Goal: Transaction & Acquisition: Purchase product/service

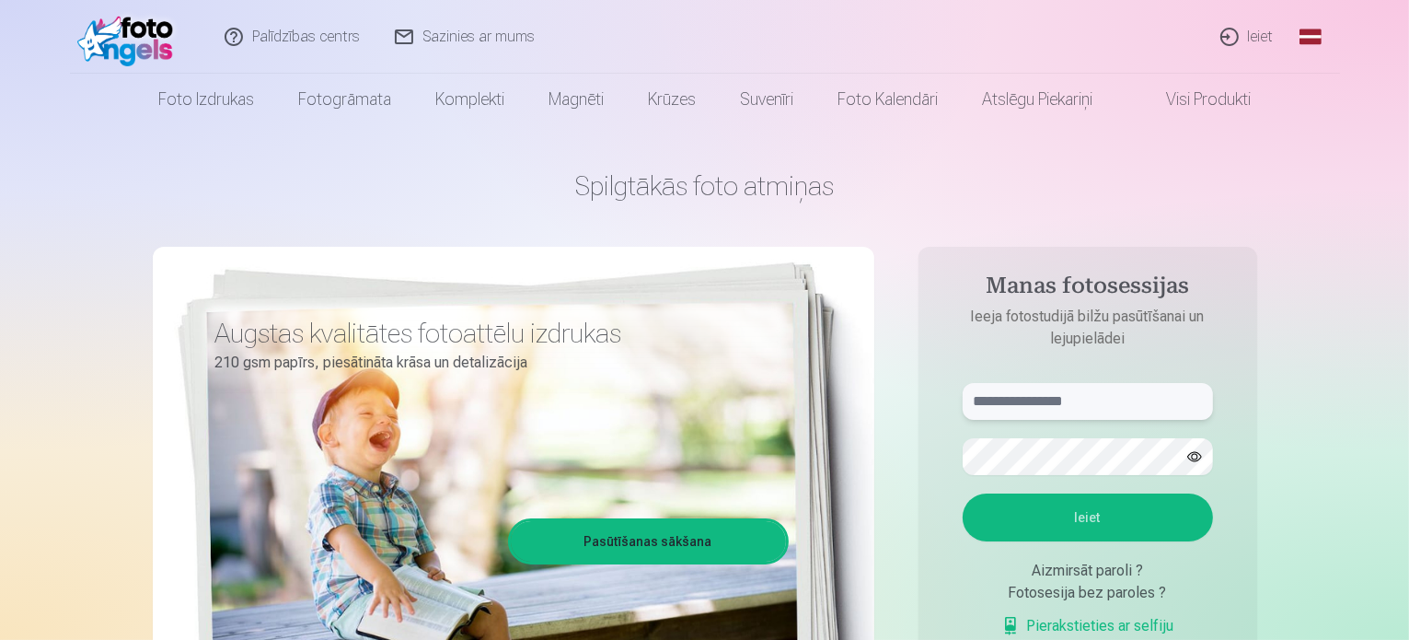
click at [1053, 405] on input "text" at bounding box center [1088, 401] width 250 height 37
type input "**********"
click at [1023, 507] on button "Ieiet" at bounding box center [1088, 517] width 250 height 48
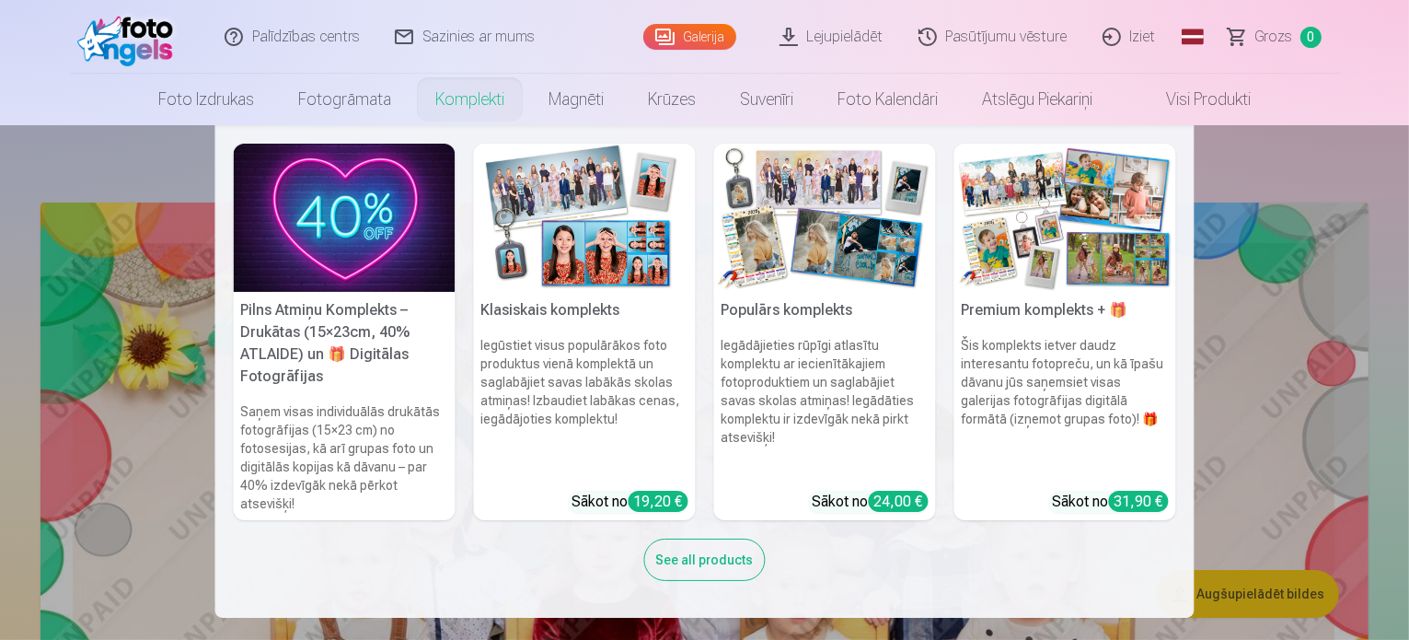
click at [453, 103] on link "Komplekti" at bounding box center [469, 100] width 113 height 52
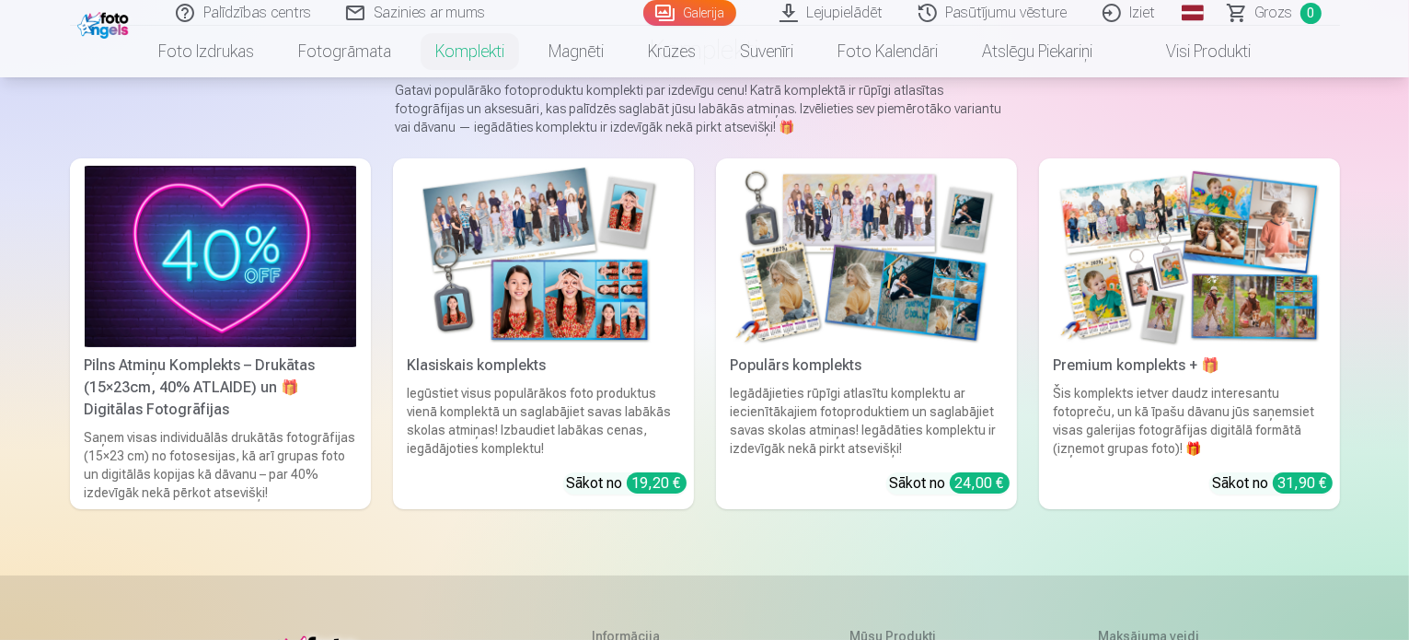
scroll to position [149, 0]
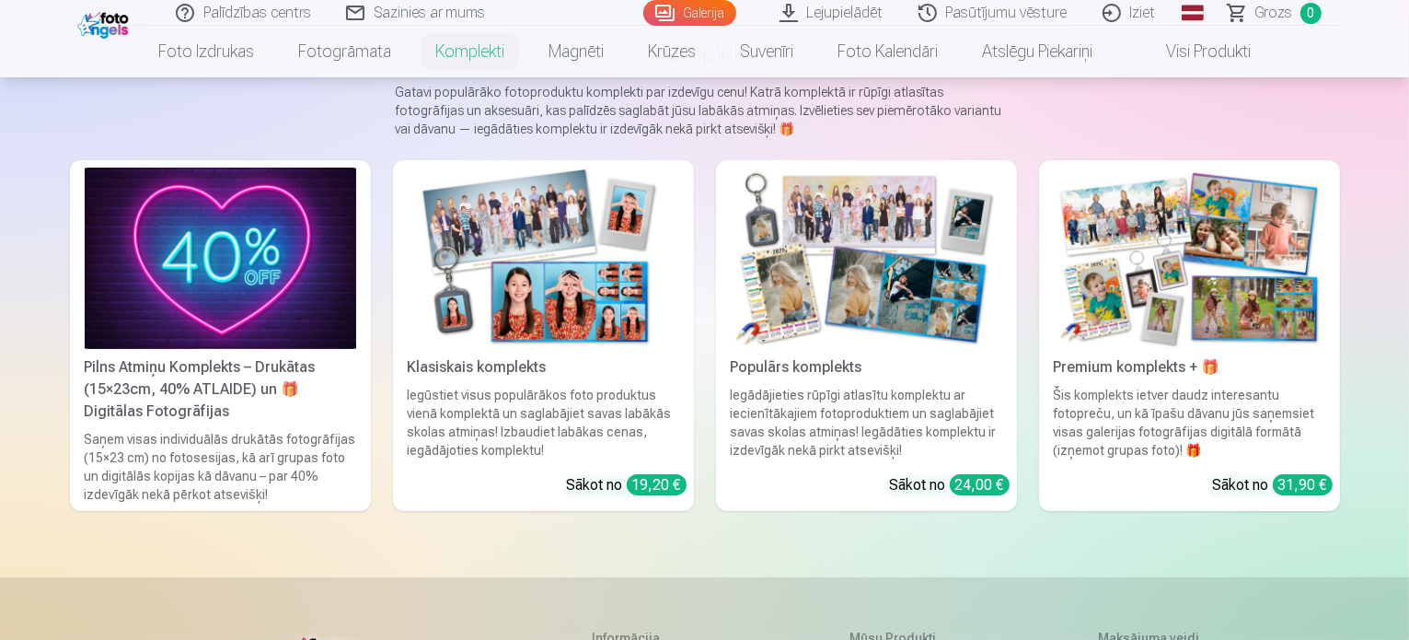
click at [512, 341] on img at bounding box center [543, 257] width 271 height 181
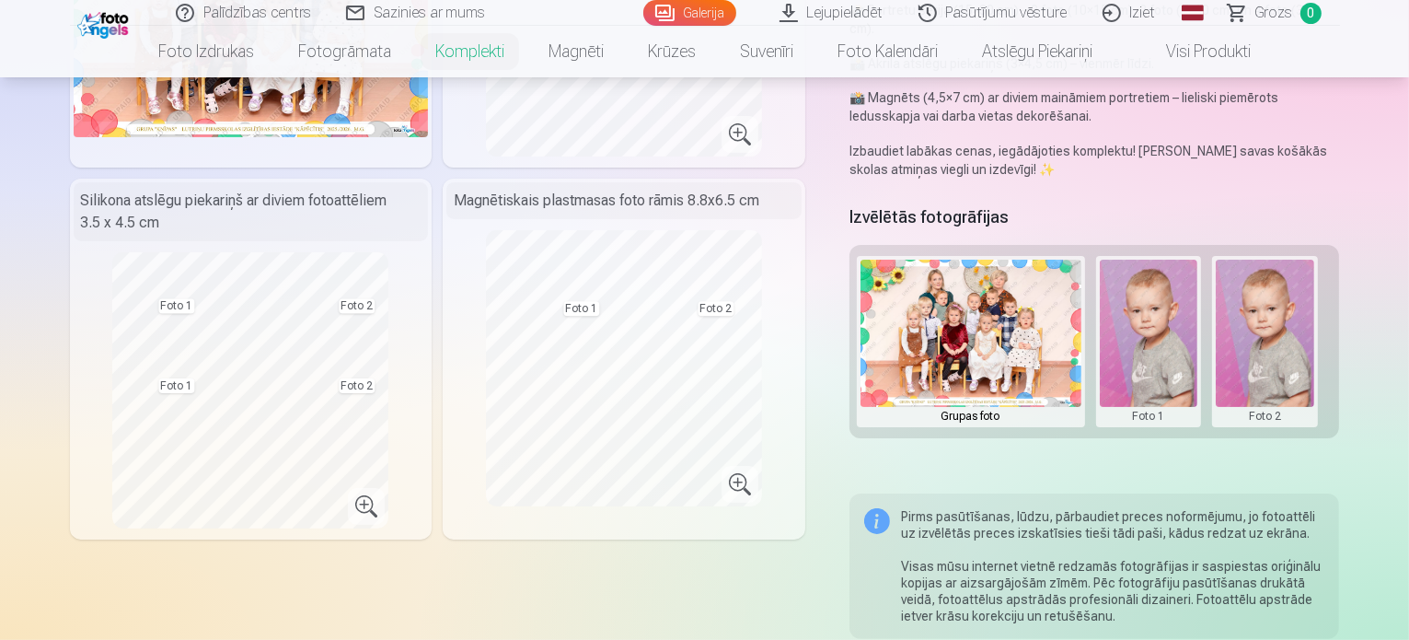
scroll to position [323, 0]
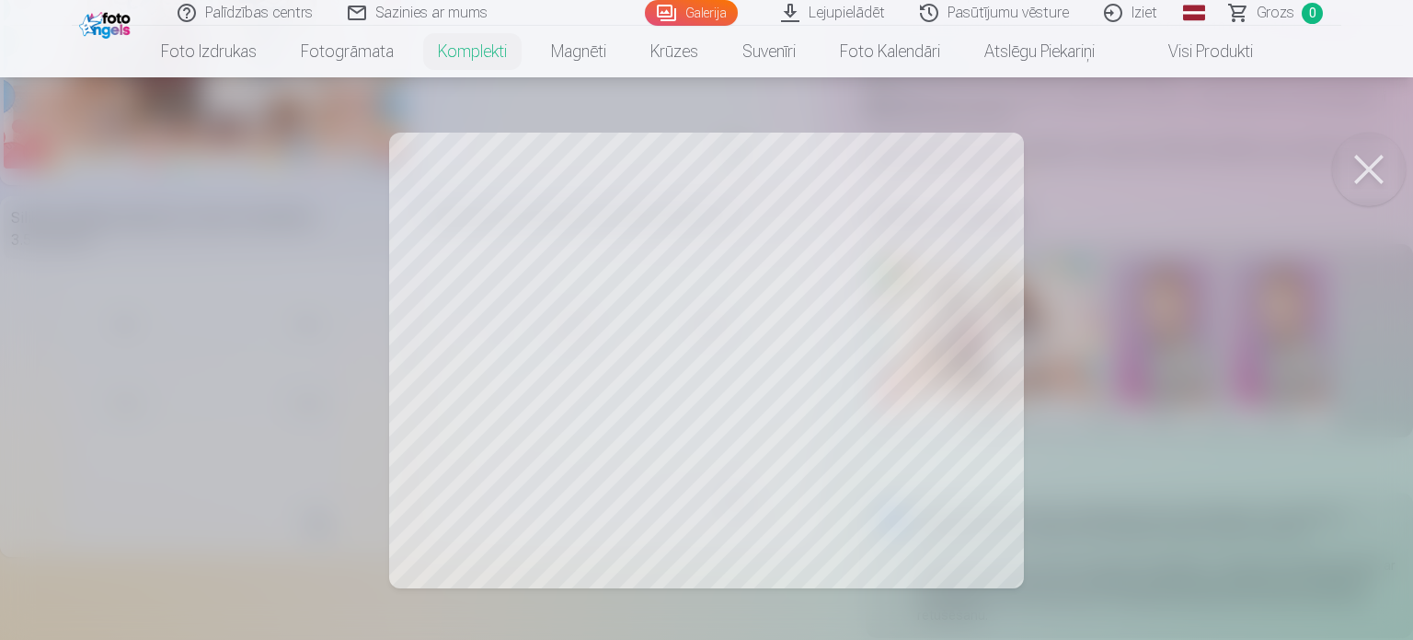
click at [899, 237] on div at bounding box center [706, 320] width 1413 height 640
click at [1161, 294] on div at bounding box center [706, 320] width 1413 height 640
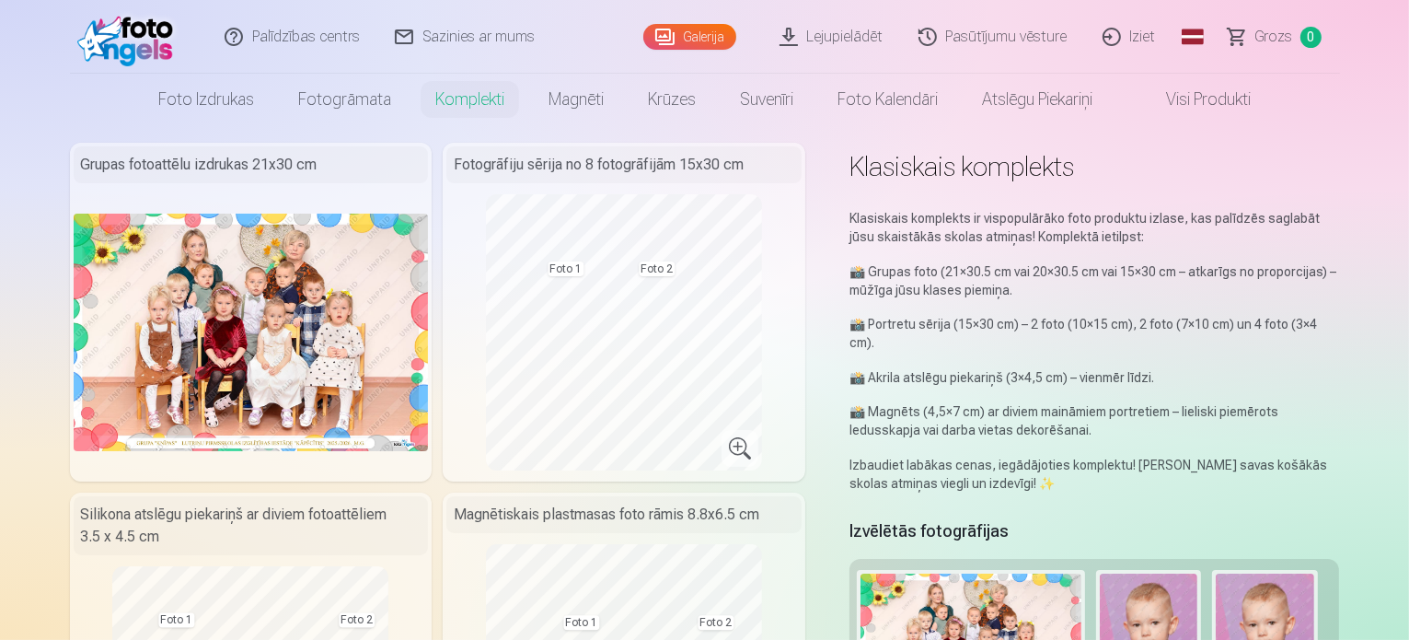
scroll to position [0, 0]
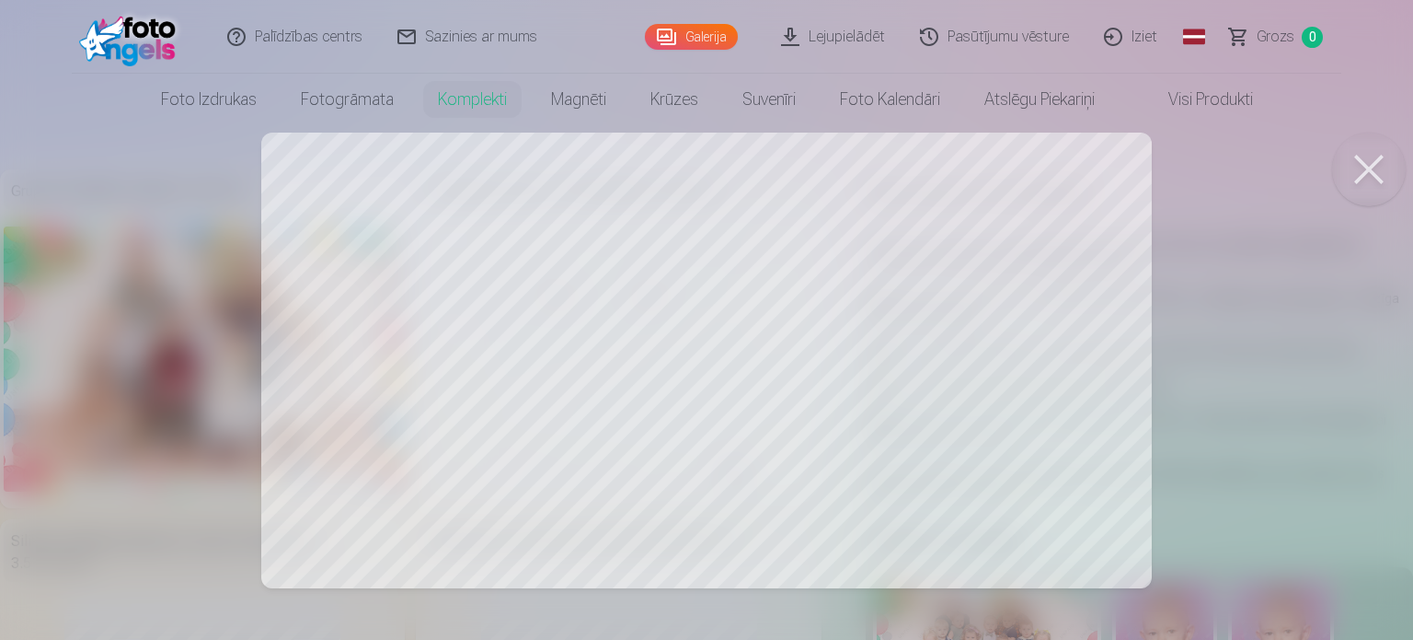
click at [1233, 278] on div at bounding box center [706, 320] width 1413 height 640
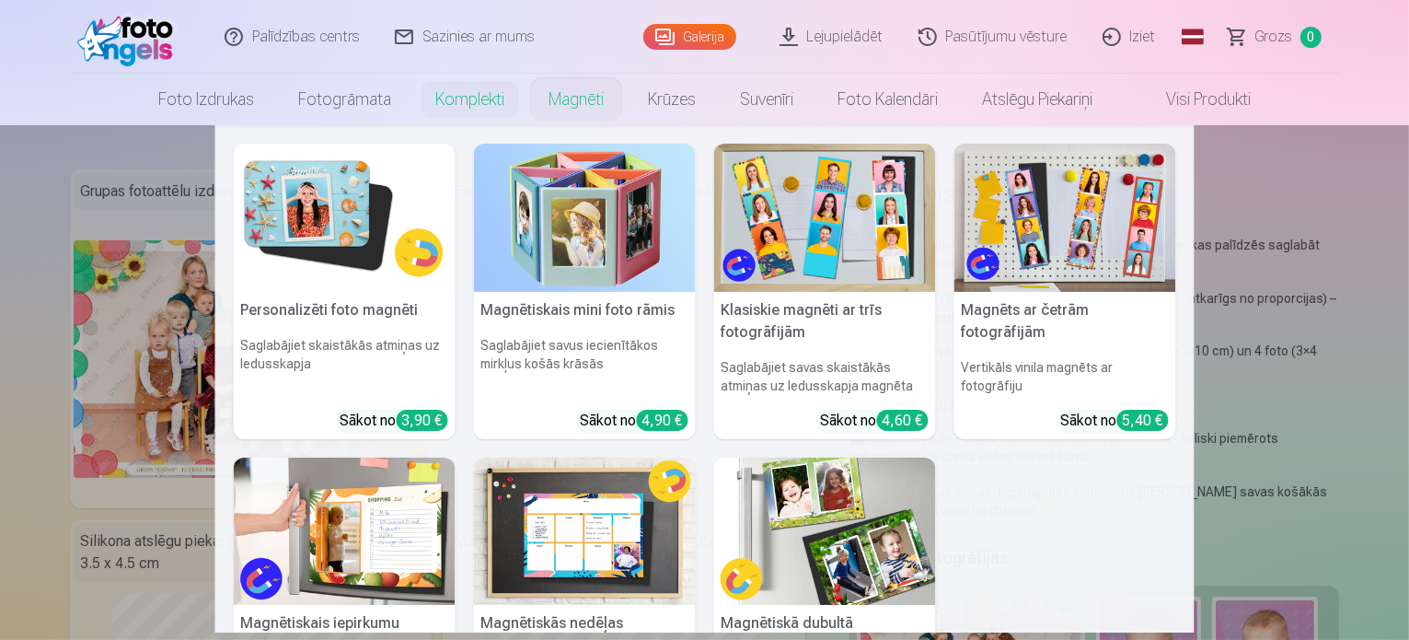
click at [394, 333] on h6 "Saglabājiet skaistākās atmiņas uz ledusskapja" at bounding box center [345, 366] width 222 height 74
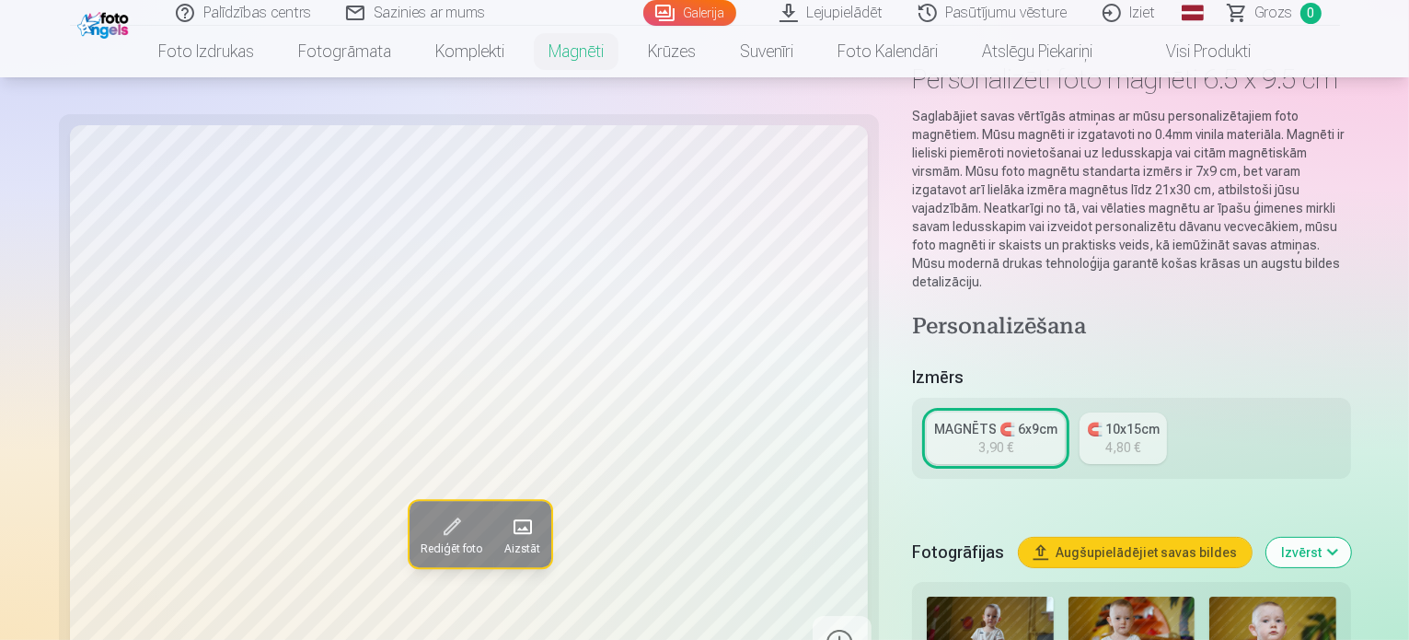
scroll to position [38, 0]
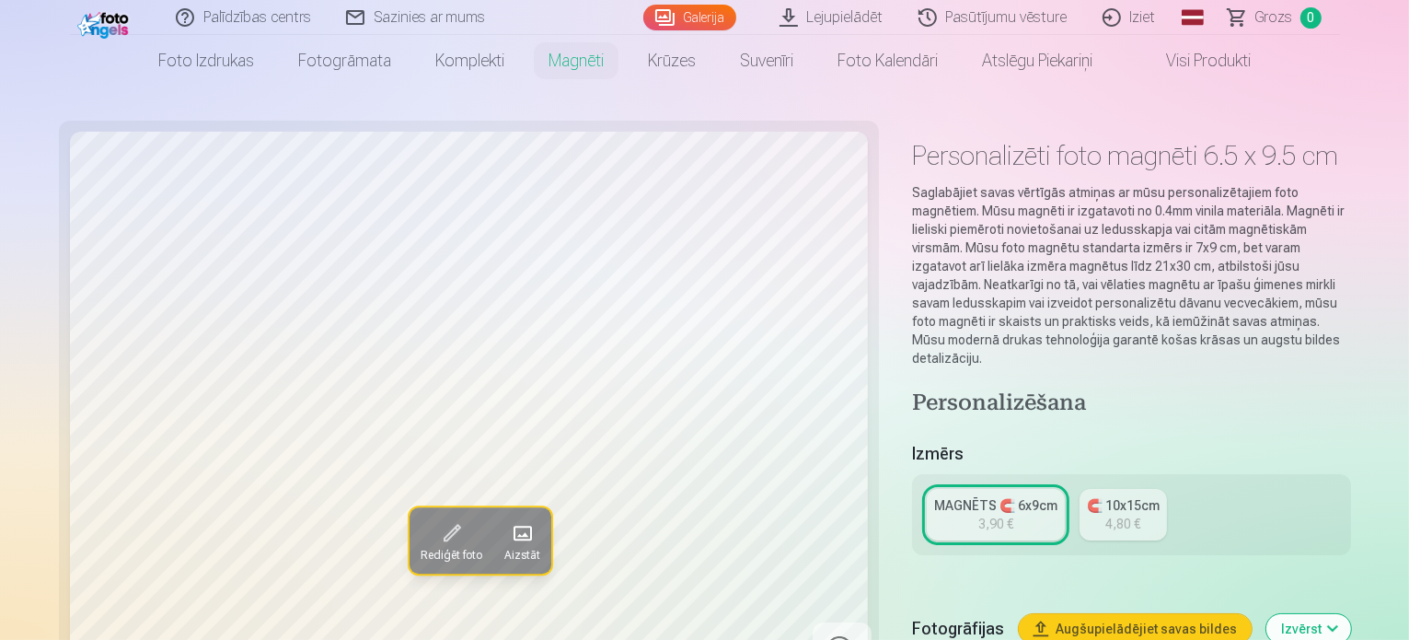
click at [1178, 64] on link "Visi produkti" at bounding box center [1193, 61] width 158 height 52
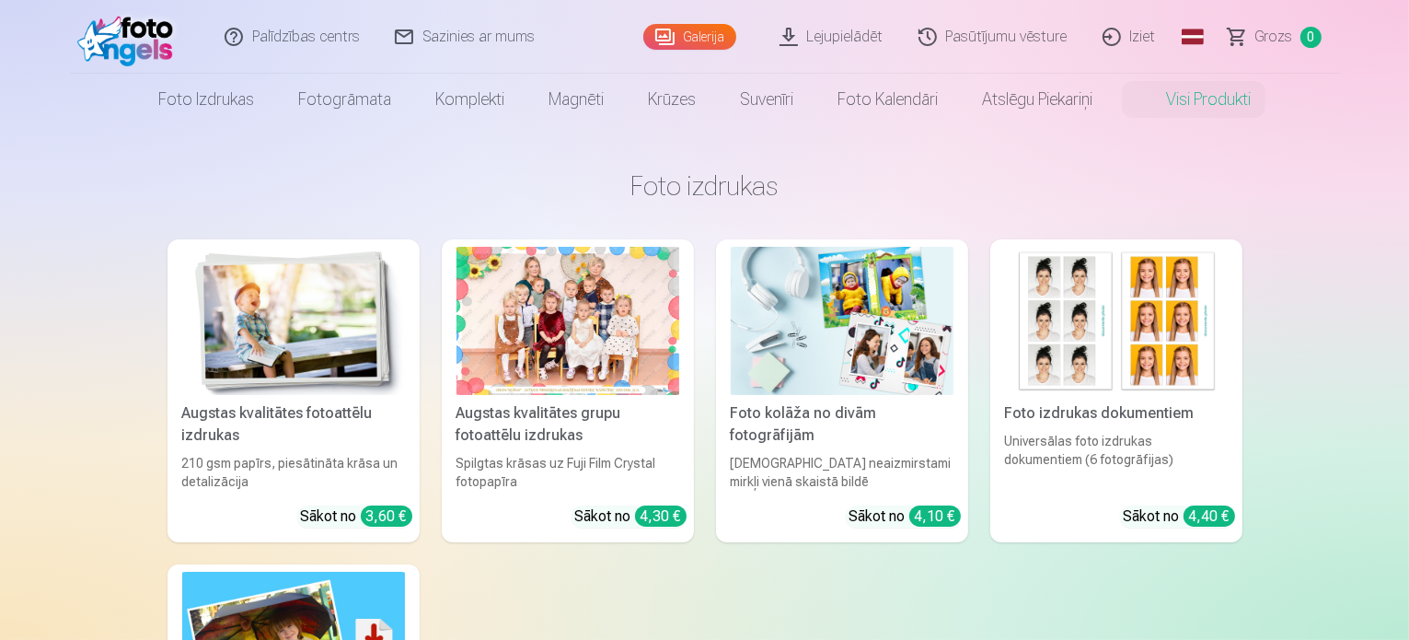
click at [328, 338] on img at bounding box center [293, 321] width 223 height 148
